Goal: Task Accomplishment & Management: Manage account settings

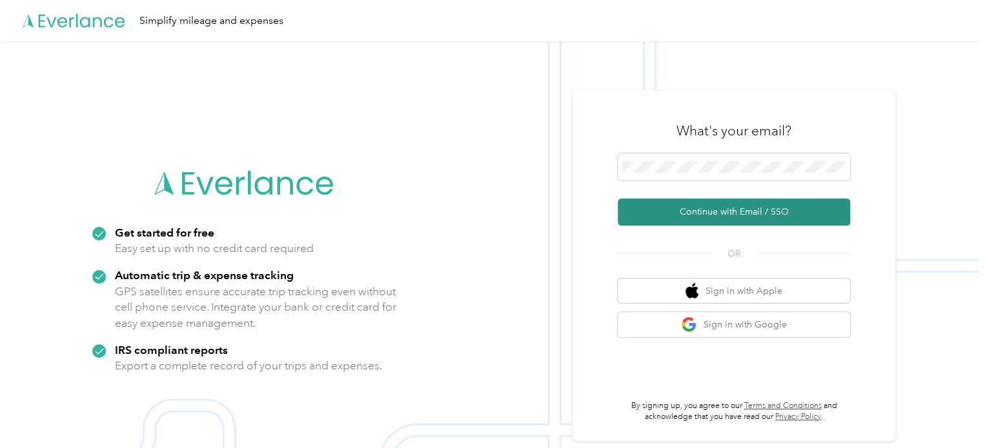
click at [717, 216] on button "Continue with Email / SSO" at bounding box center [733, 212] width 232 height 27
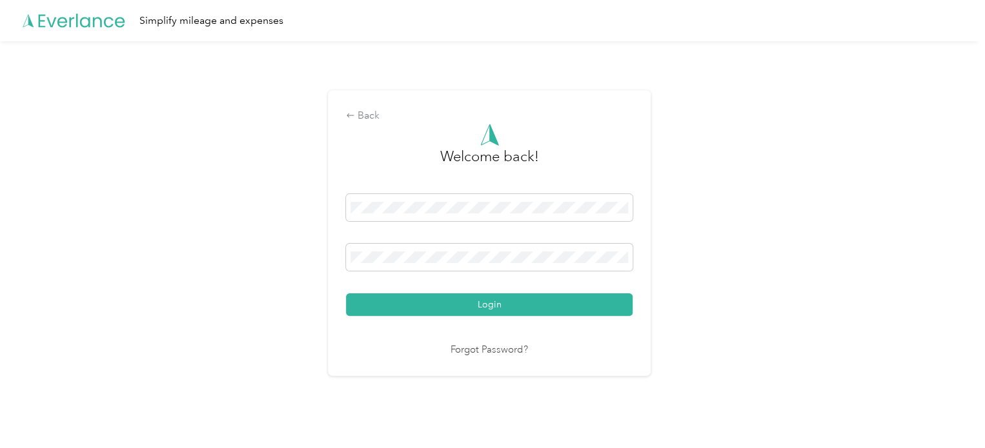
click at [632, 308] on button "Login" at bounding box center [489, 305] width 286 height 23
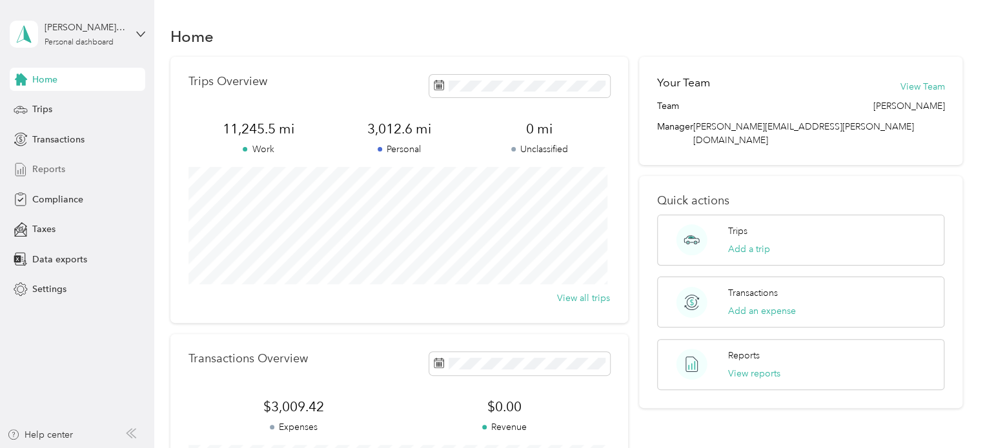
click at [57, 177] on div "Reports" at bounding box center [77, 169] width 135 height 23
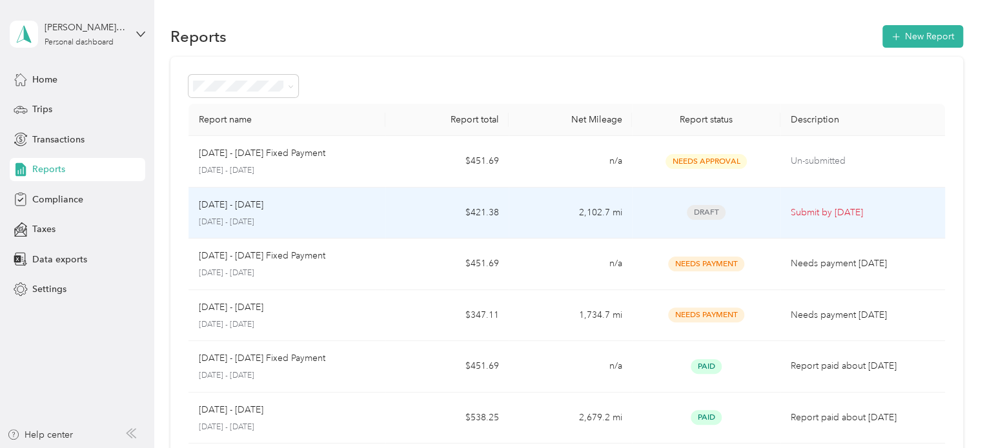
click at [731, 216] on div "Draft" at bounding box center [705, 212] width 127 height 15
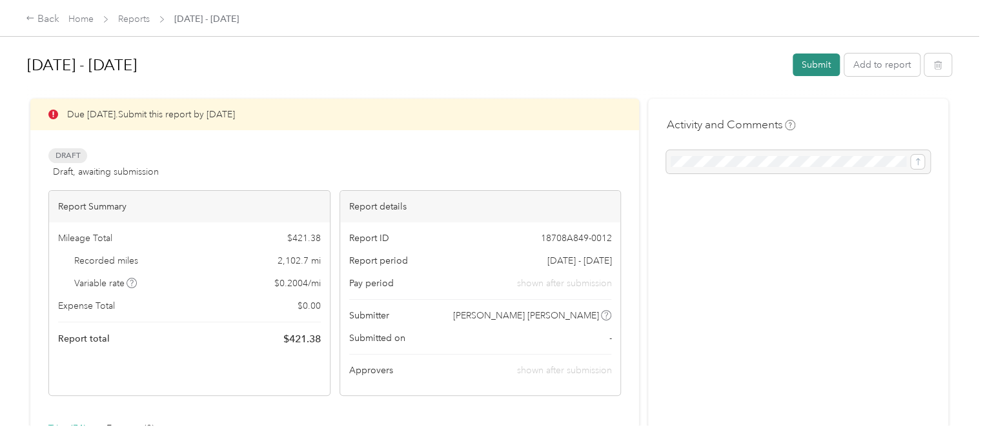
click at [809, 71] on button "Submit" at bounding box center [815, 65] width 47 height 23
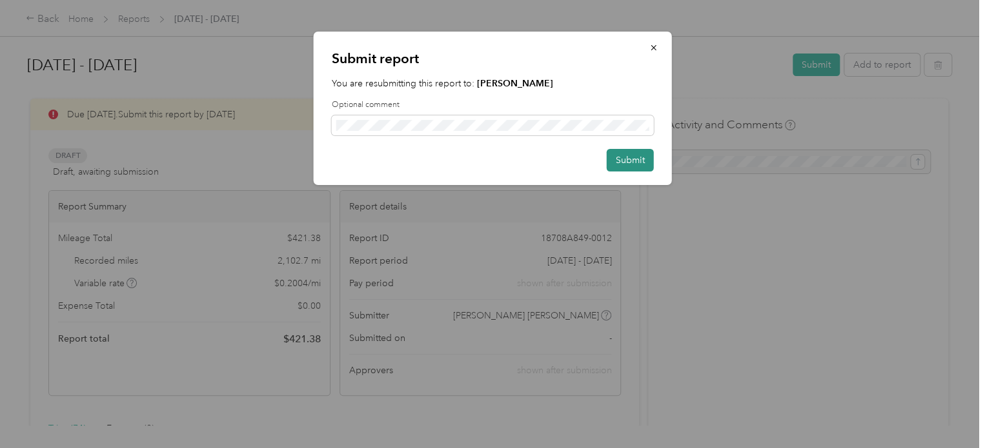
click at [632, 159] on button "Submit" at bounding box center [630, 160] width 47 height 23
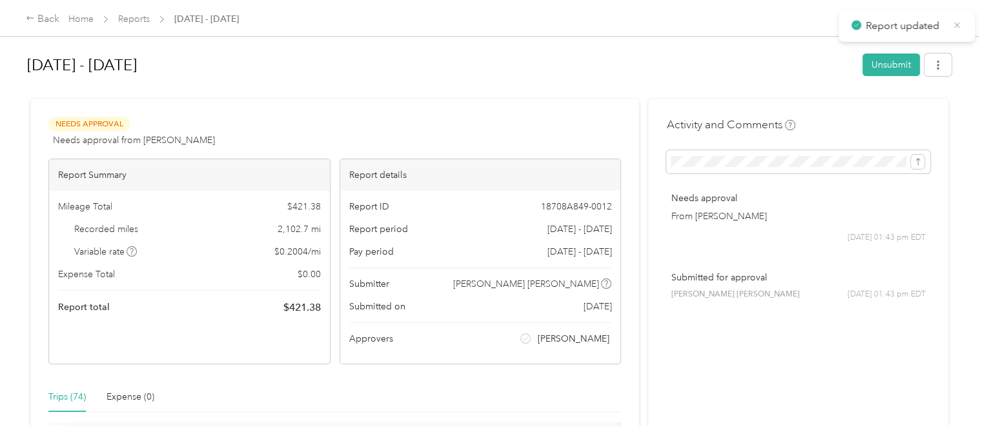
click at [952, 25] on icon at bounding box center [957, 25] width 10 height 12
click at [143, 20] on link "Reports" at bounding box center [134, 19] width 32 height 11
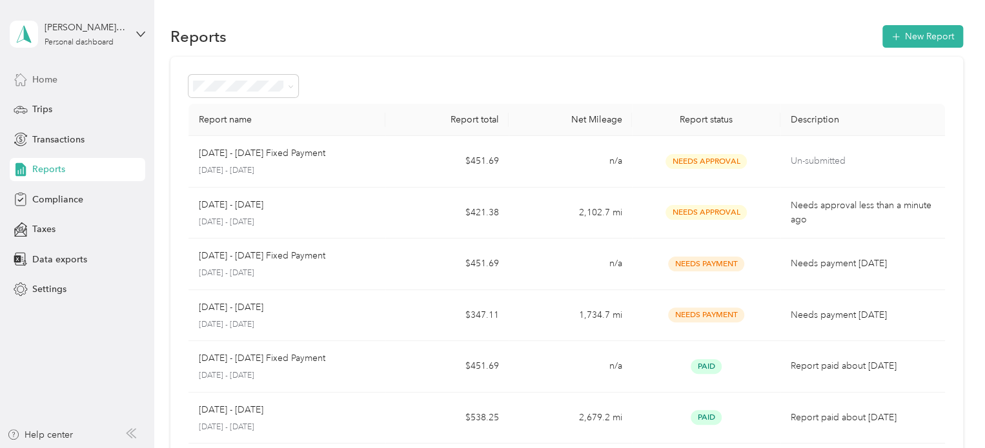
click at [54, 84] on span "Home" at bounding box center [44, 80] width 25 height 14
